Goal: Find specific page/section: Find specific page/section

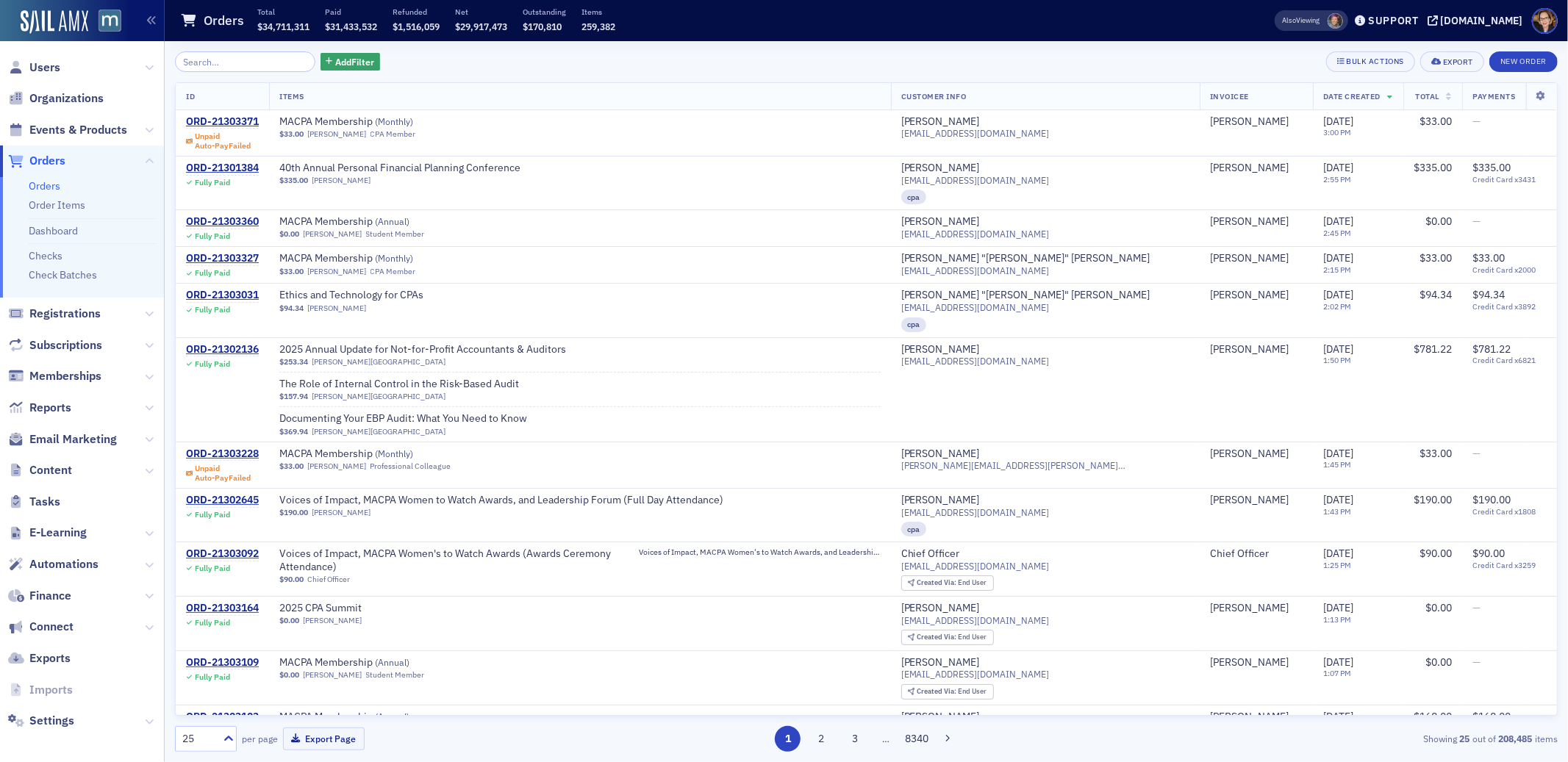
scroll to position [571, 0]
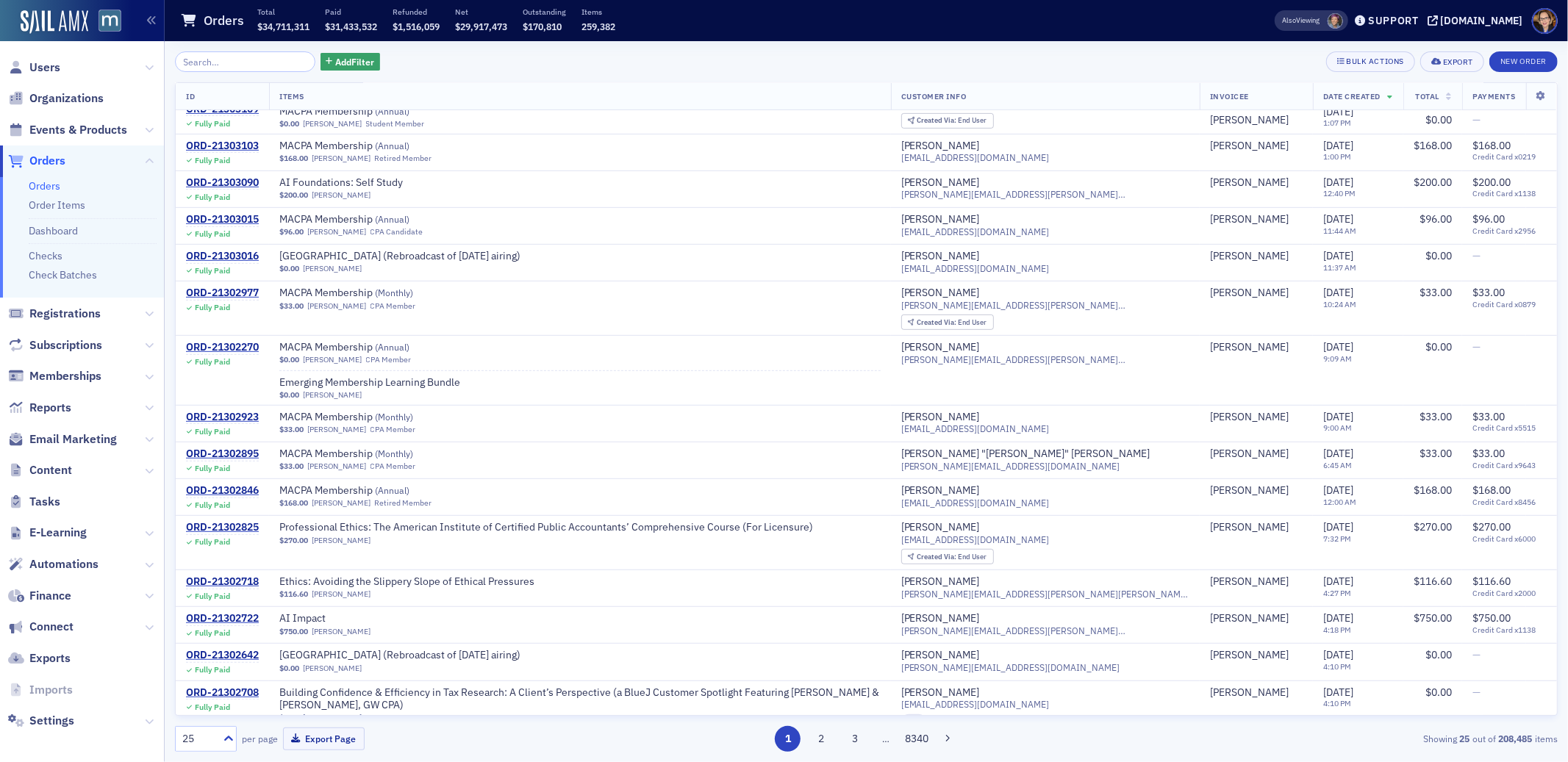
click at [50, 158] on span "Orders" at bounding box center [47, 161] width 36 height 17
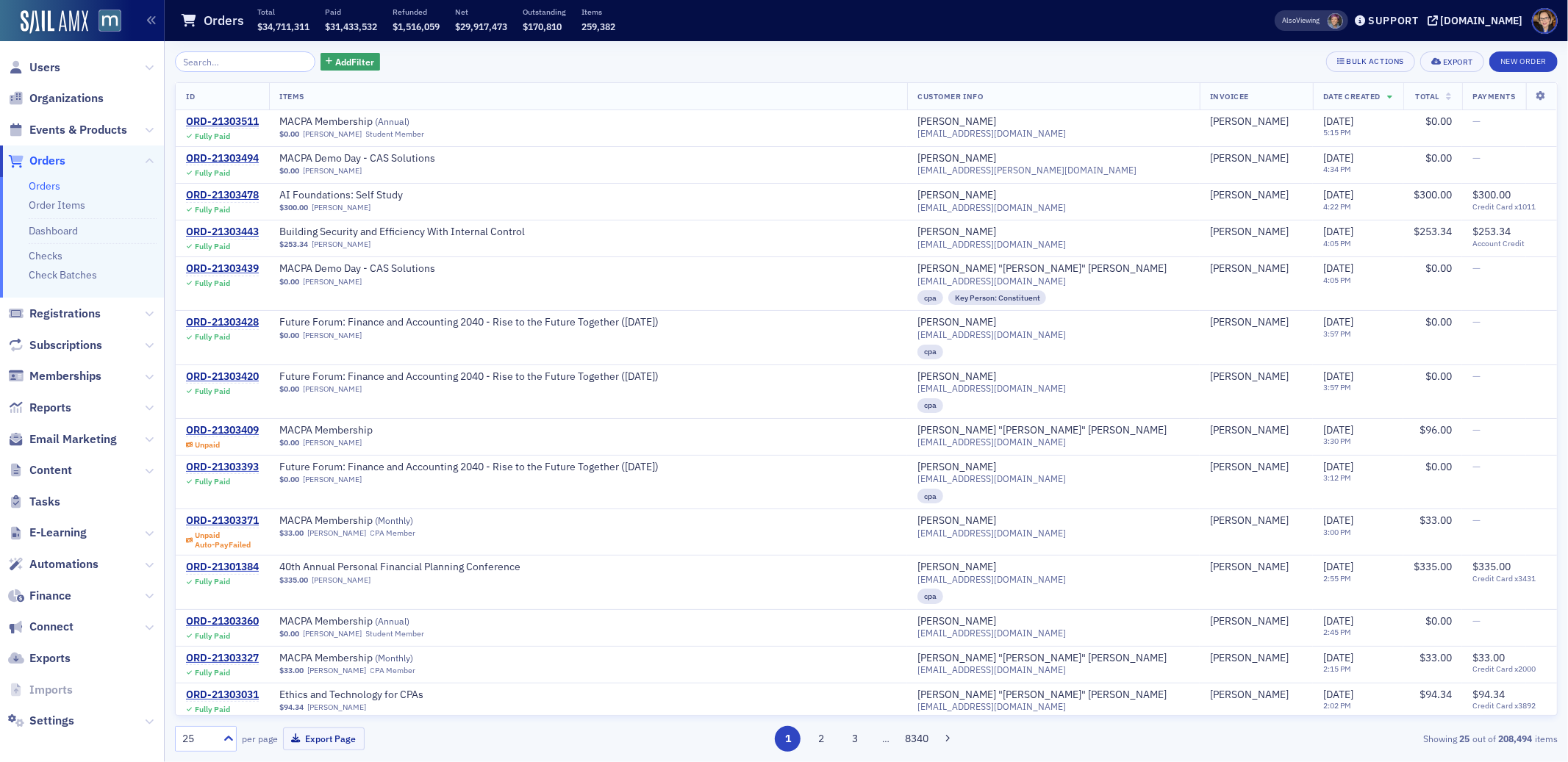
click at [41, 164] on span "Orders" at bounding box center [47, 161] width 36 height 17
